Goal: Information Seeking & Learning: Learn about a topic

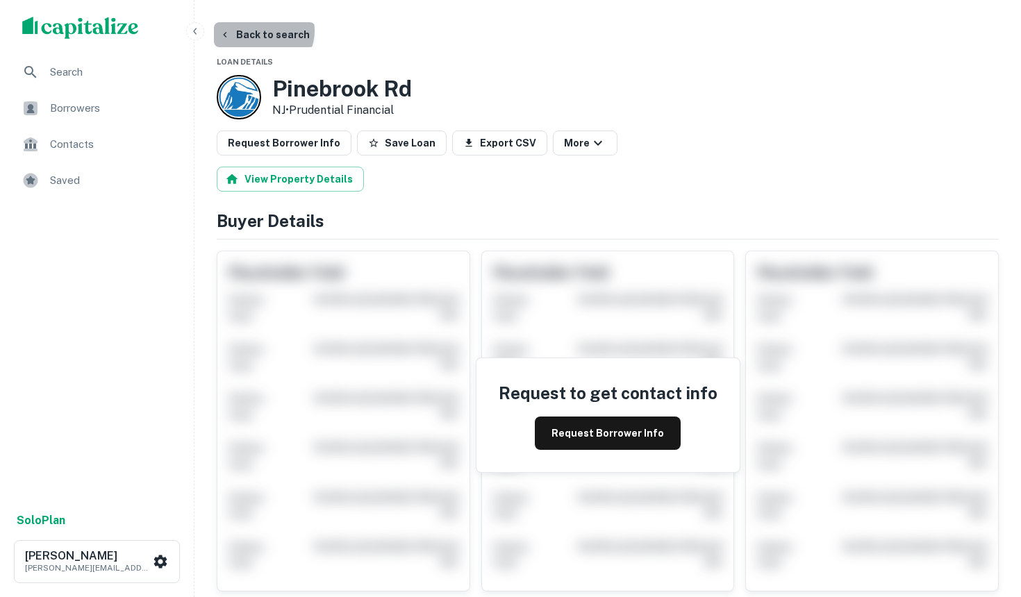
click at [263, 31] on button "Back to search" at bounding box center [264, 34] width 101 height 25
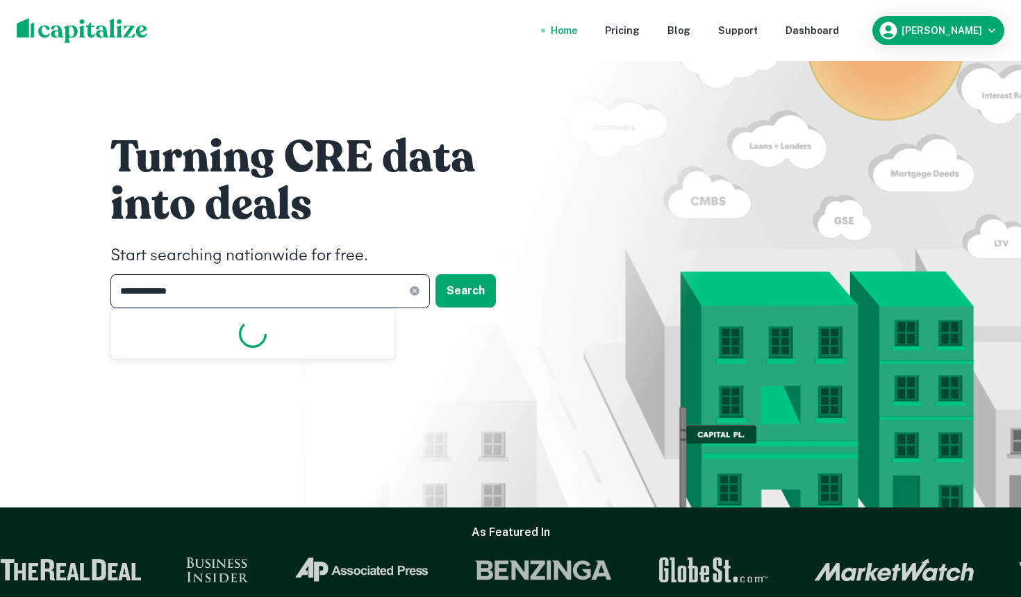
click at [238, 300] on input "**********" at bounding box center [259, 291] width 299 height 34
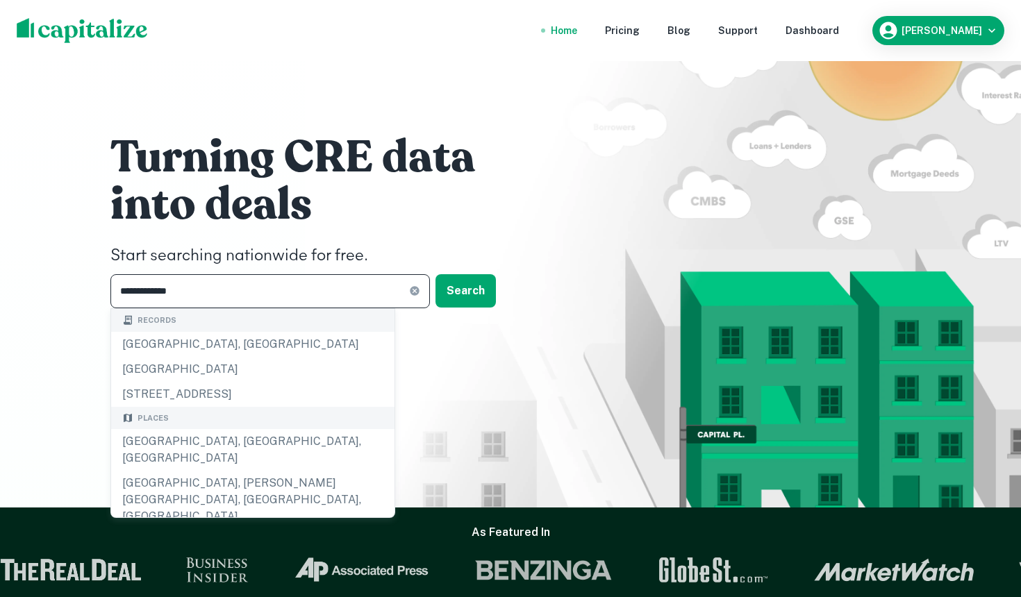
click at [213, 292] on input "**********" at bounding box center [259, 291] width 299 height 34
drag, startPoint x: 191, startPoint y: 280, endPoint x: 179, endPoint y: 292, distance: 17.7
click at [179, 292] on input "**********" at bounding box center [259, 291] width 299 height 34
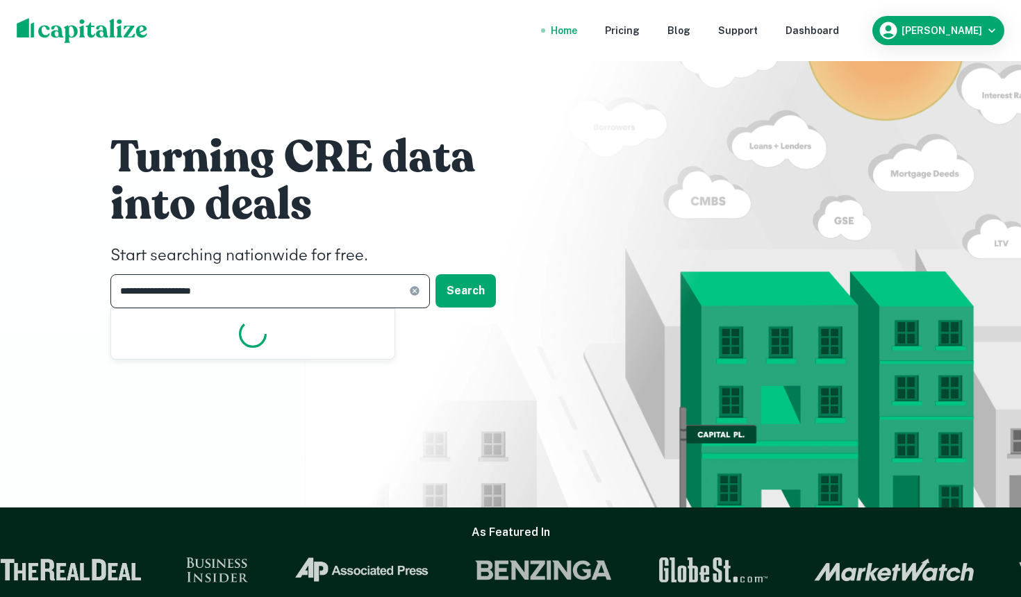
type input "**********"
click at [472, 297] on button "Search" at bounding box center [466, 290] width 60 height 33
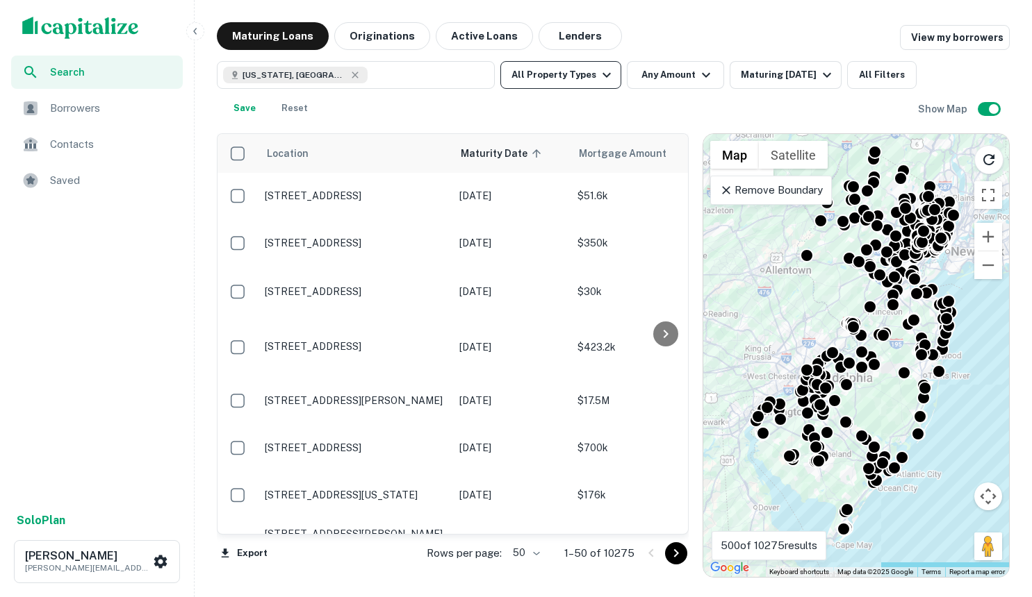
click at [580, 63] on button "All Property Types" at bounding box center [560, 75] width 121 height 28
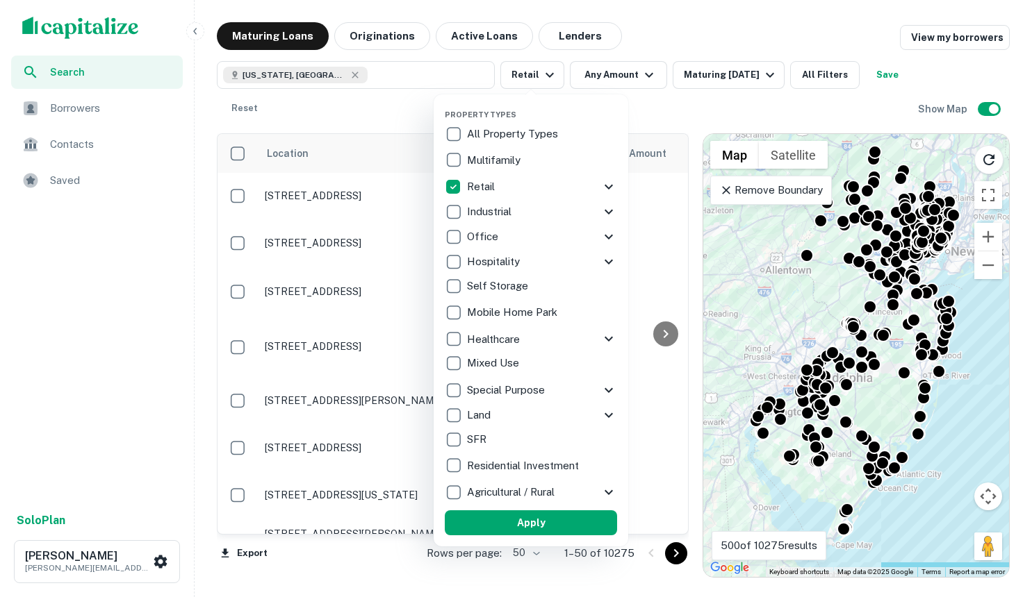
click at [613, 190] on icon at bounding box center [608, 187] width 17 height 17
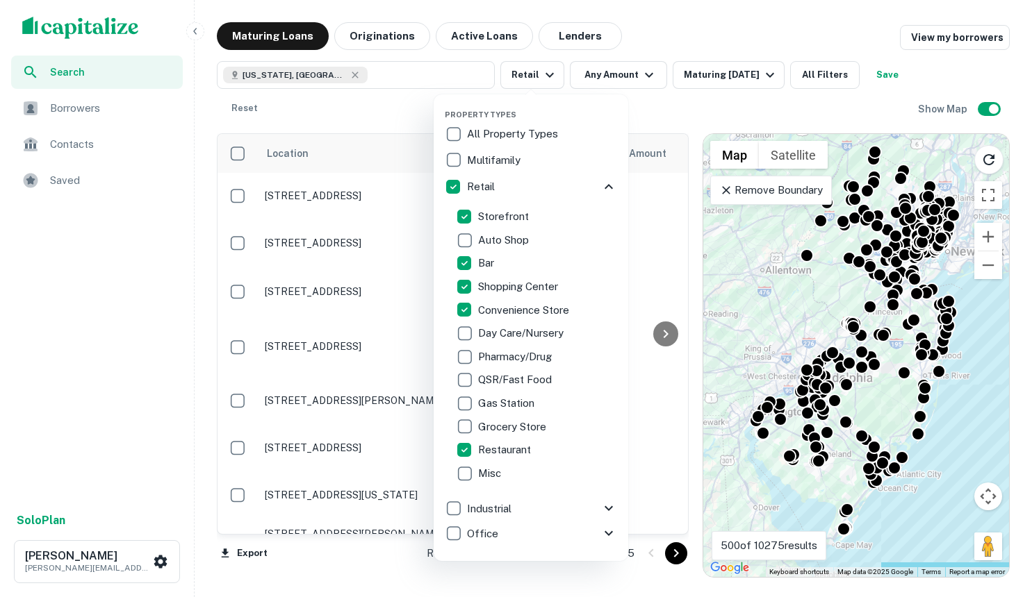
click at [700, 106] on div at bounding box center [516, 298] width 1032 height 597
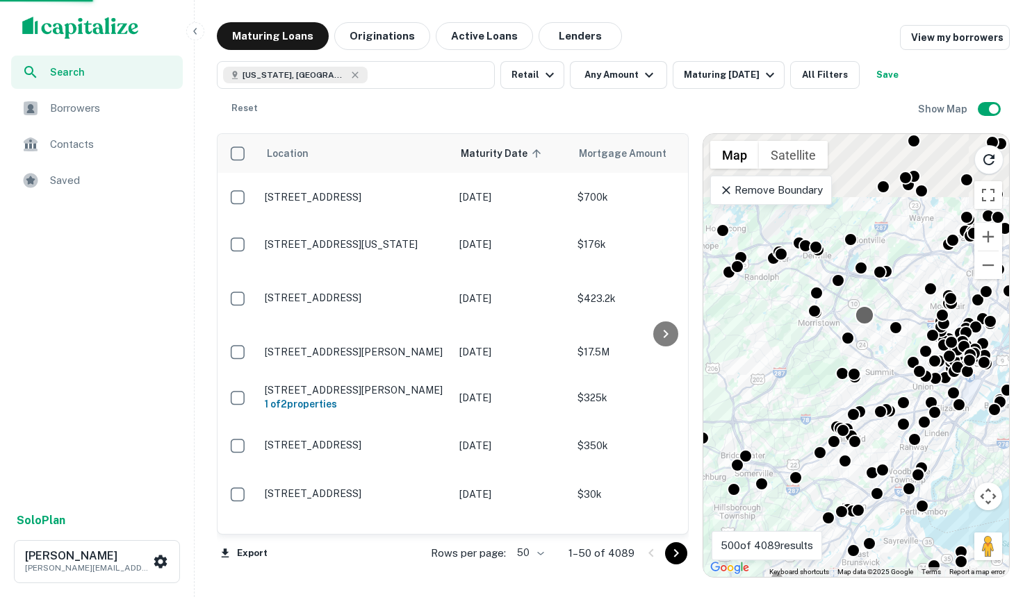
click at [860, 319] on div "To activate drag with keyboard, press Alt + Enter. Once in keyboard drag state,…" at bounding box center [856, 355] width 306 height 443
click at [742, 74] on div "Maturing [DATE]" at bounding box center [731, 75] width 94 height 17
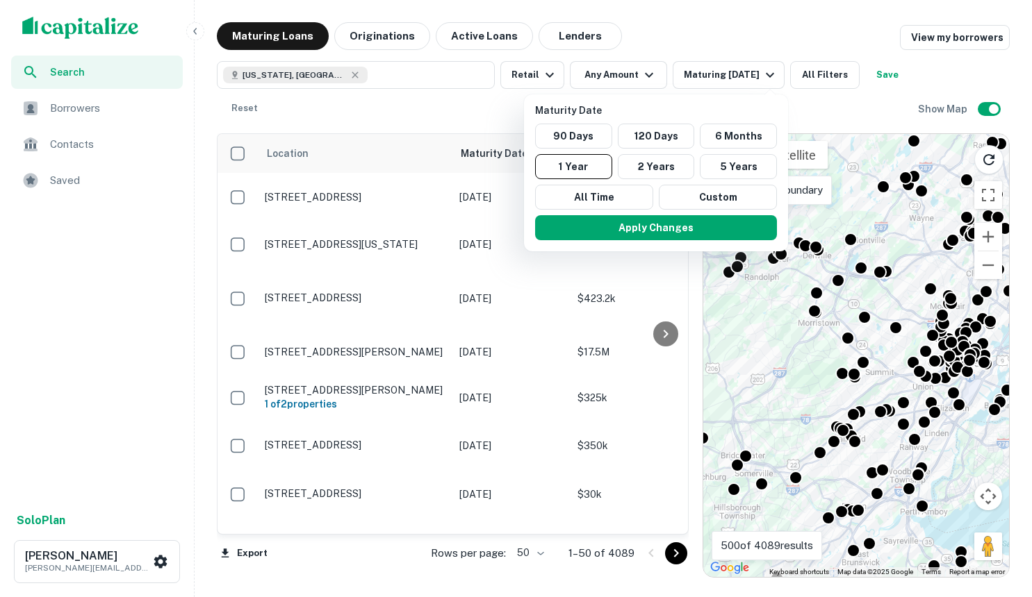
click at [633, 73] on div at bounding box center [516, 298] width 1032 height 597
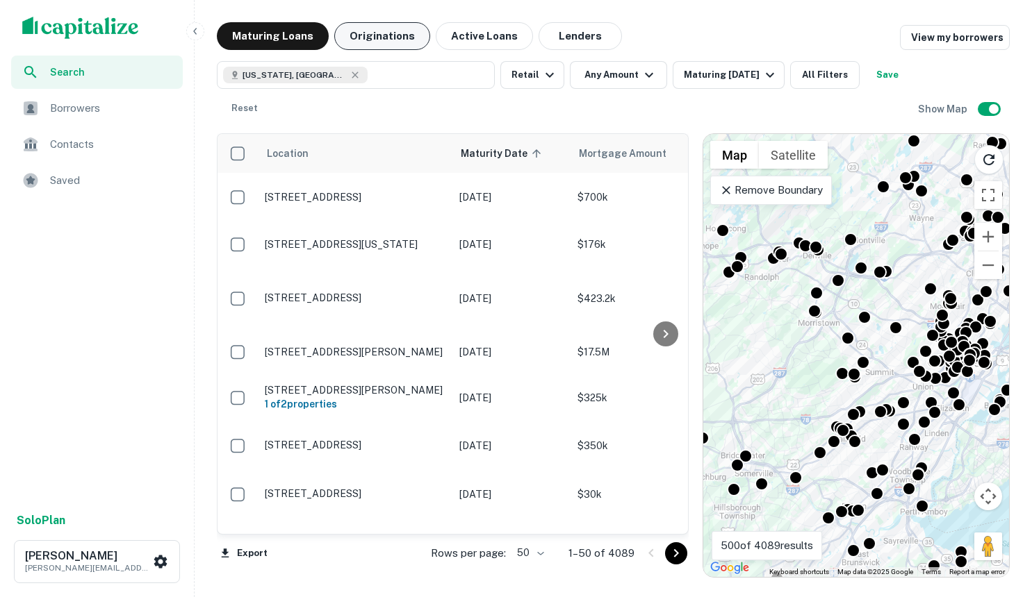
click at [356, 35] on button "Originations" at bounding box center [382, 36] width 96 height 28
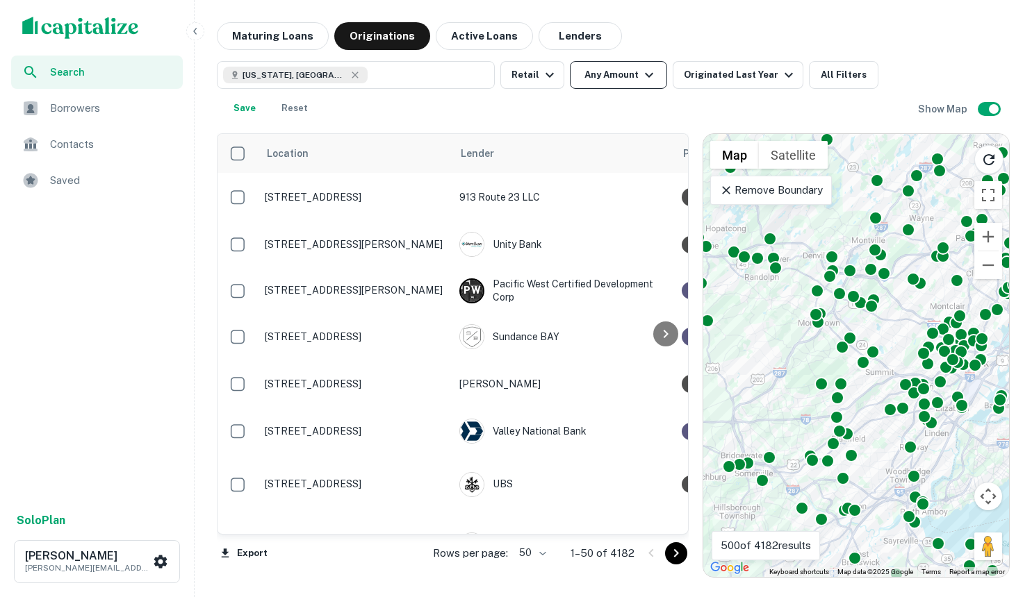
click at [631, 76] on button "Any Amount" at bounding box center [618, 75] width 97 height 28
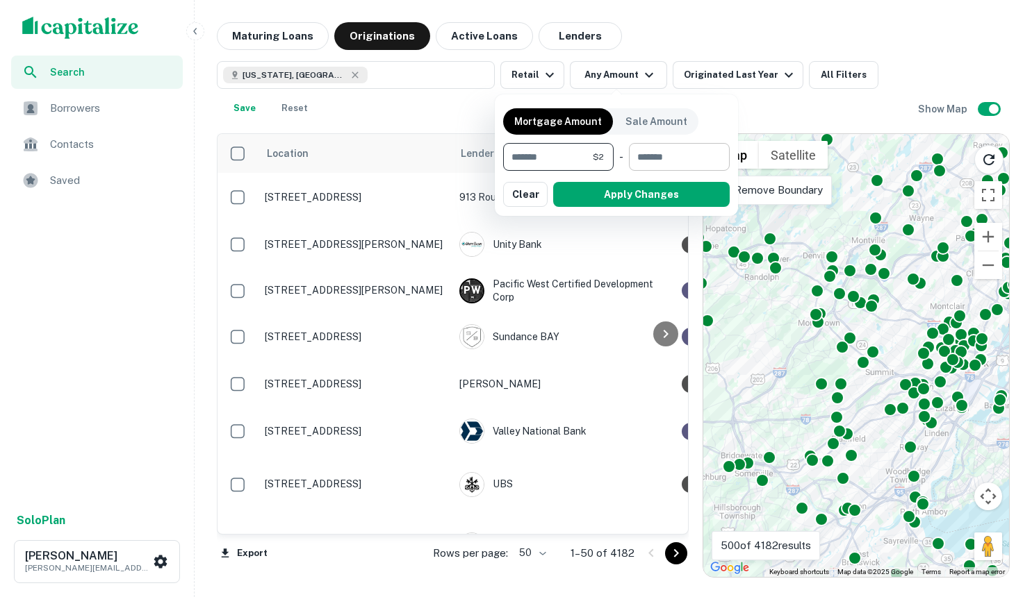
type input "*"
click at [684, 158] on input "number" at bounding box center [674, 157] width 91 height 28
type input "*"
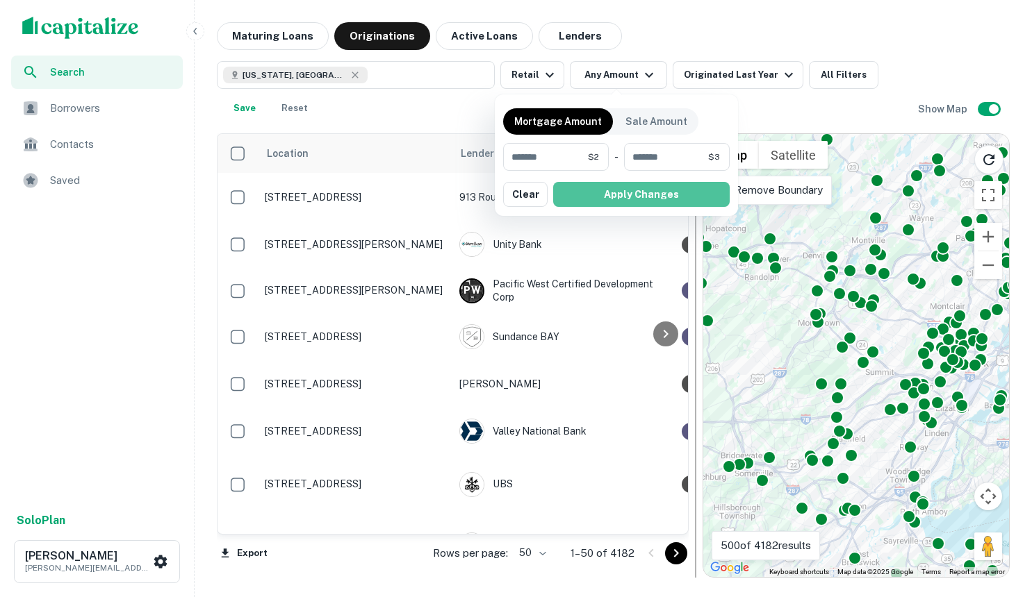
drag, startPoint x: 679, startPoint y: 197, endPoint x: 690, endPoint y: 215, distance: 21.5
click at [679, 197] on button "Apply Changes" at bounding box center [641, 194] width 176 height 25
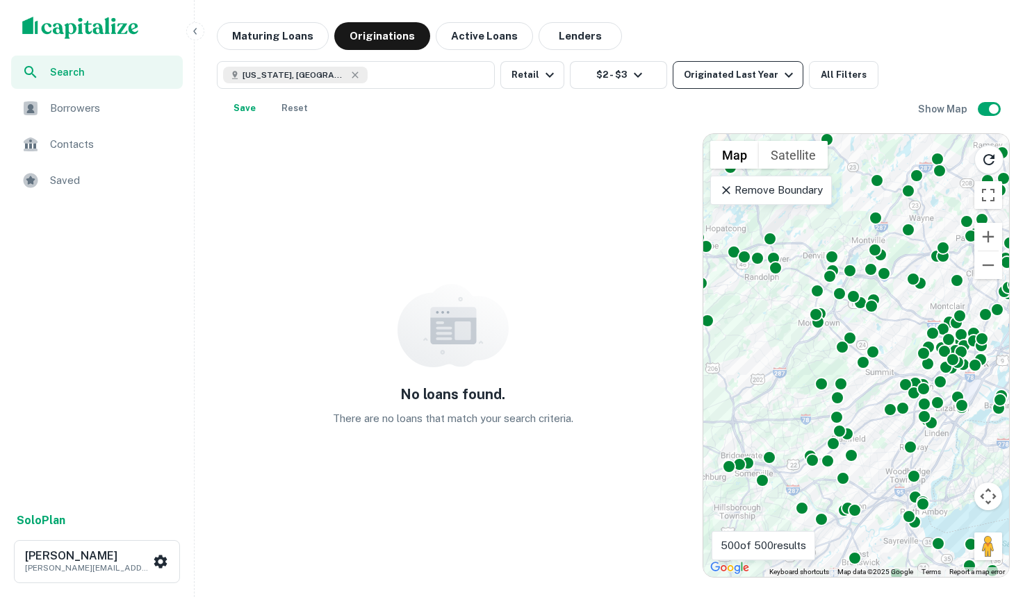
click at [737, 77] on div "Originated Last Year" at bounding box center [740, 75] width 113 height 17
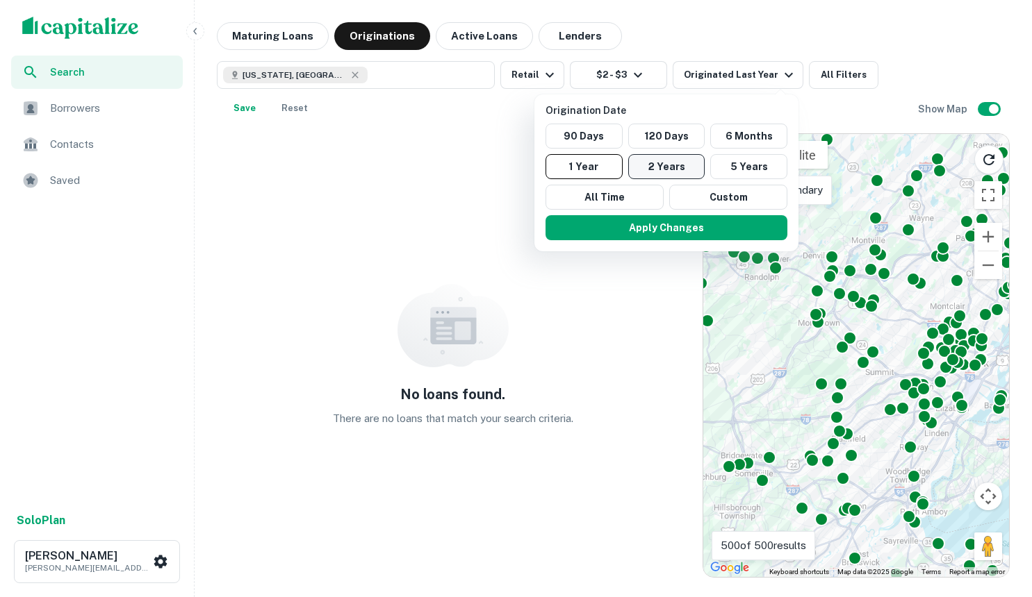
click at [669, 162] on button "2 Years" at bounding box center [666, 166] width 77 height 25
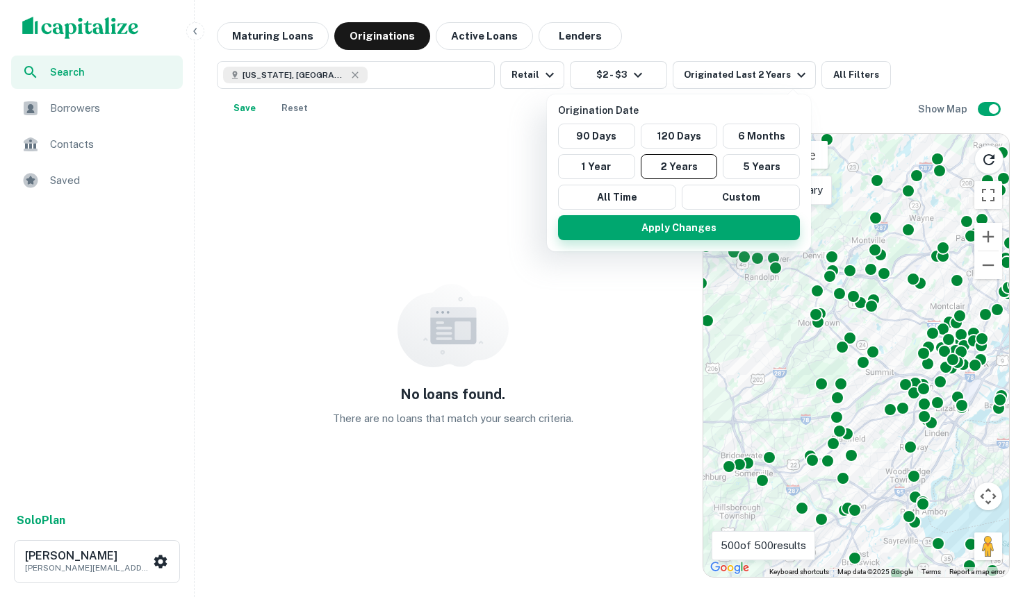
drag, startPoint x: 677, startPoint y: 240, endPoint x: 682, endPoint y: 233, distance: 8.5
click at [680, 239] on button "Apply Changes" at bounding box center [679, 227] width 242 height 25
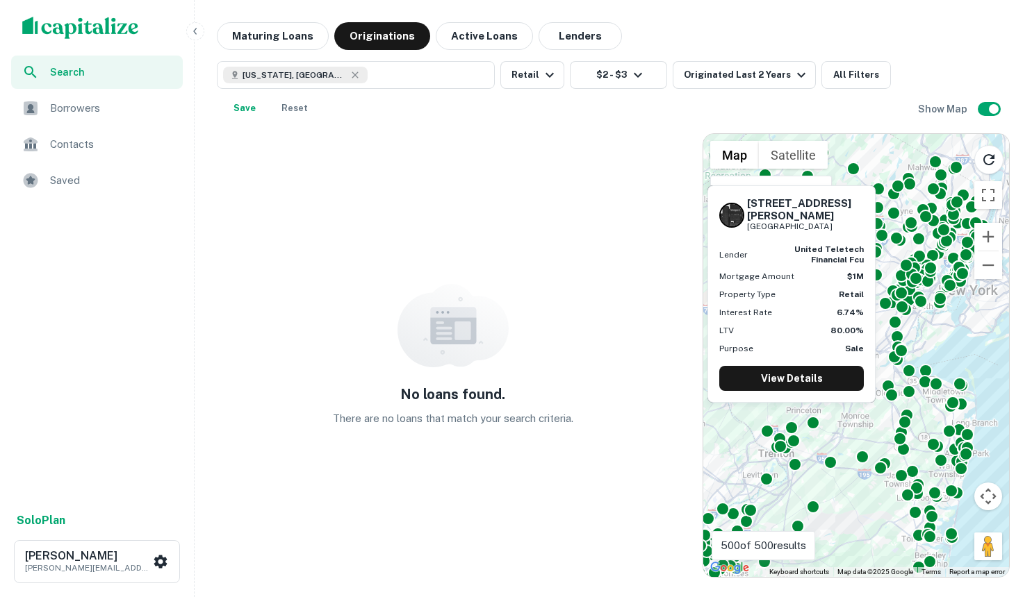
drag, startPoint x: 793, startPoint y: 413, endPoint x: 845, endPoint y: 347, distance: 83.7
click at [845, 347] on body "Search Borrowers Contacts Saved Solo Plan [PERSON_NAME] [PERSON_NAME][EMAIL_ADD…" at bounding box center [516, 298] width 1032 height 597
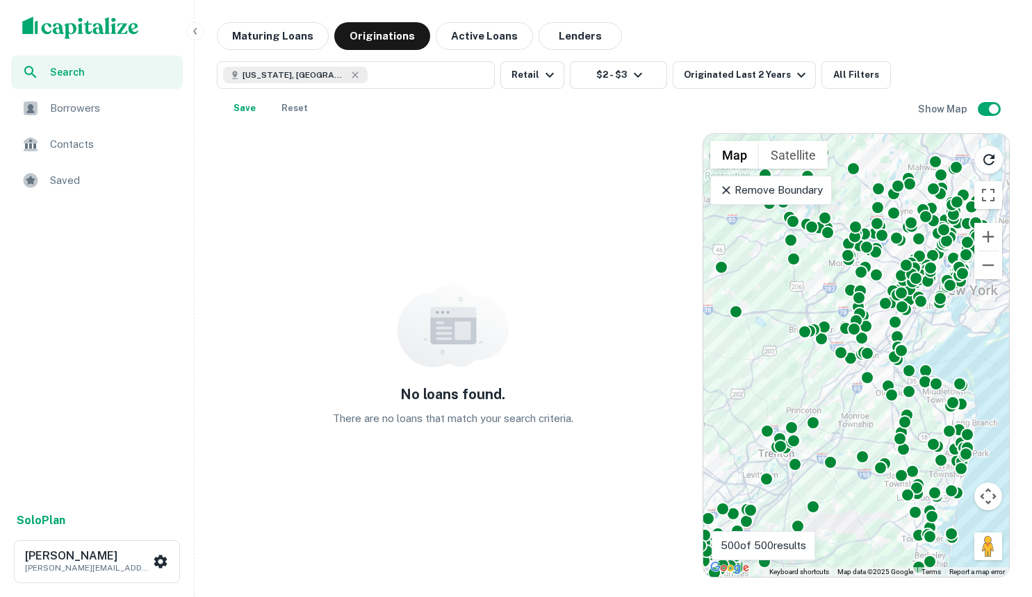
click at [916, 29] on div "Maturing Loans Originations Active Loans Lenders" at bounding box center [613, 36] width 793 height 28
click at [610, 74] on button "$2 - $3" at bounding box center [618, 75] width 97 height 28
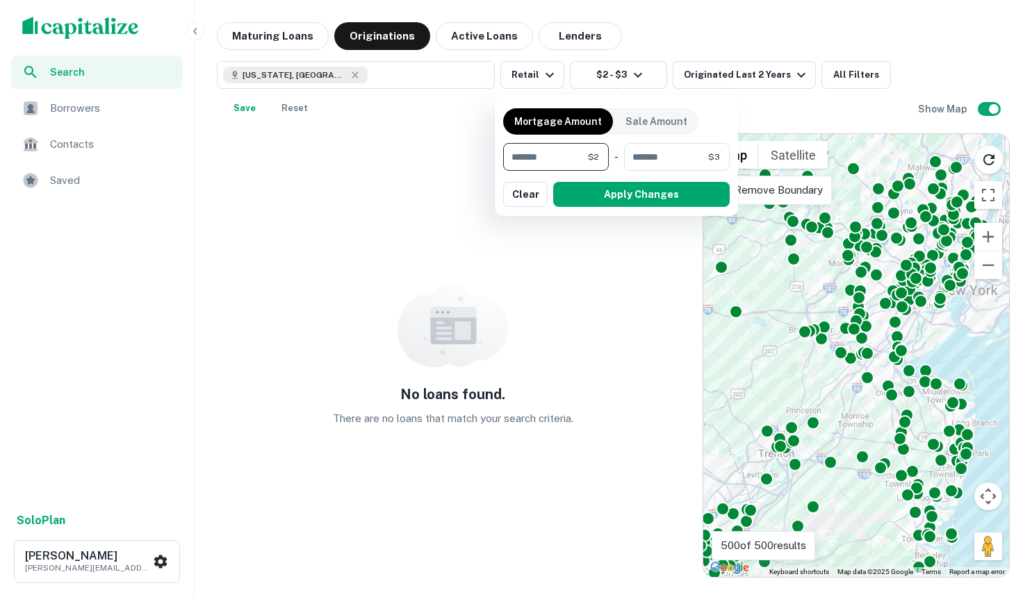
drag, startPoint x: 532, startPoint y: 159, endPoint x: 504, endPoint y: 159, distance: 27.8
click at [504, 159] on input "*" at bounding box center [545, 157] width 85 height 28
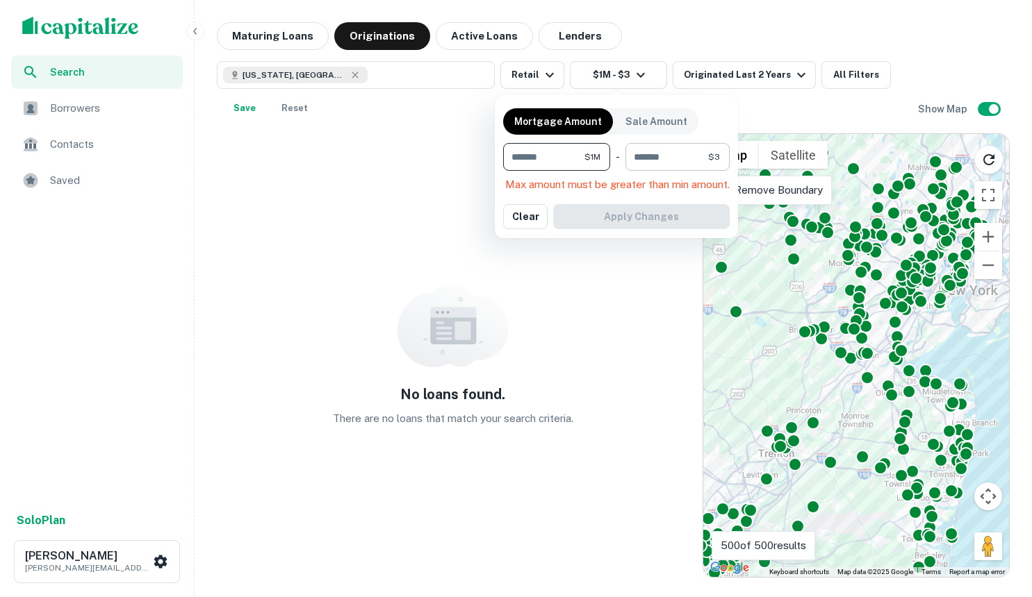
type input "*******"
click at [697, 155] on input "*" at bounding box center [666, 157] width 83 height 28
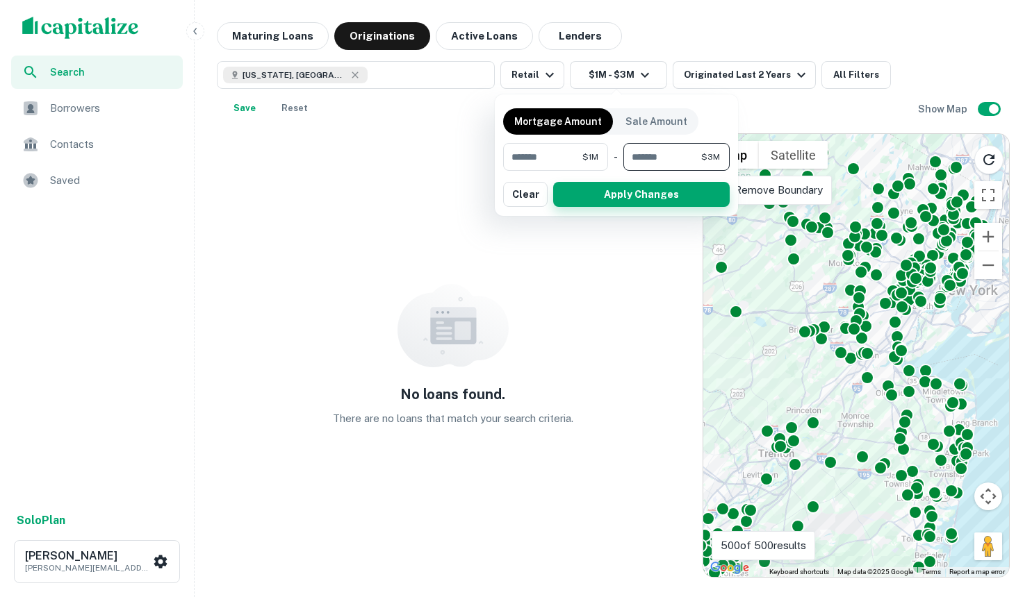
type input "*******"
drag, startPoint x: 606, startPoint y: 193, endPoint x: 616, endPoint y: 195, distance: 9.8
click at [607, 193] on button "Apply Changes" at bounding box center [641, 194] width 176 height 25
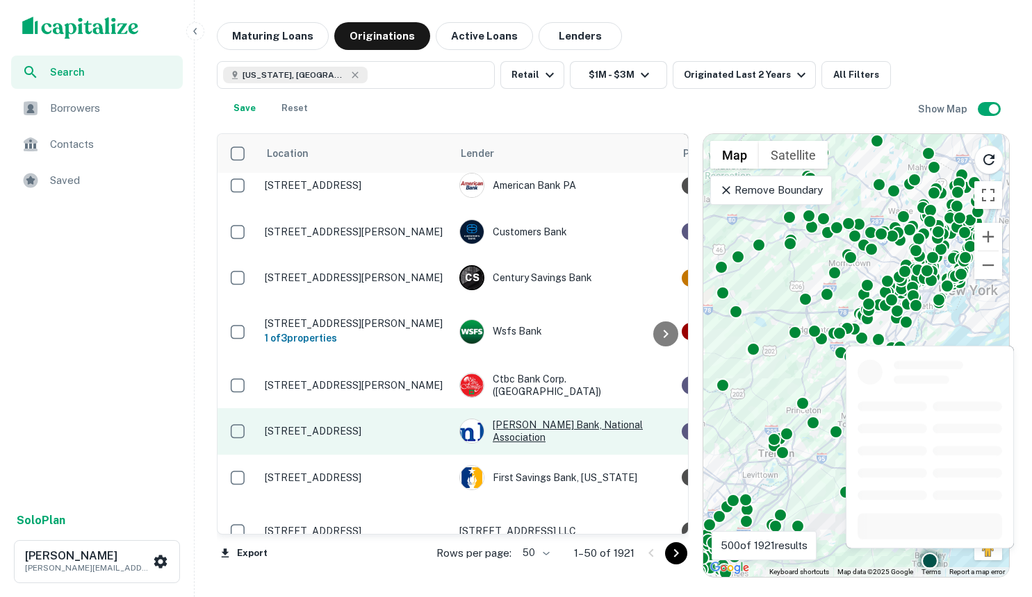
scroll to position [556, 0]
